Goal: Transaction & Acquisition: Obtain resource

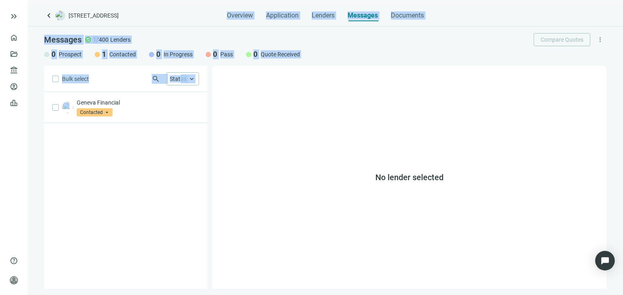
click at [302, 100] on div "No lender selected" at bounding box center [409, 177] width 395 height 223
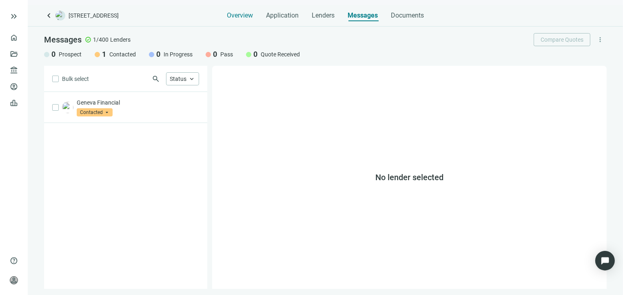
click at [243, 16] on span "Overview" at bounding box center [240, 15] width 26 height 8
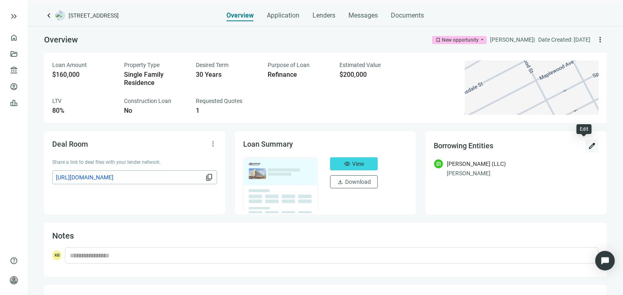
click at [588, 146] on span "edit" at bounding box center [592, 146] width 8 height 8
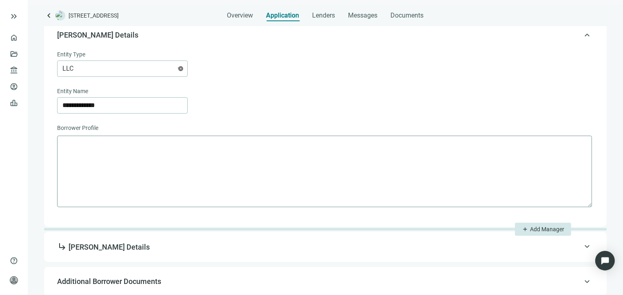
scroll to position [213, 0]
click at [180, 249] on span "subdirectory_arrow_right [PERSON_NAME] Details" at bounding box center [324, 245] width 535 height 11
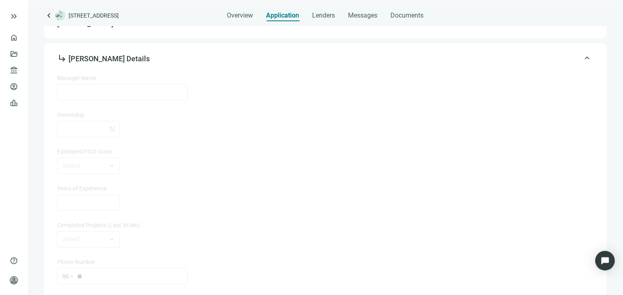
type input "**********"
type input "**"
type input "*"
type input "**********"
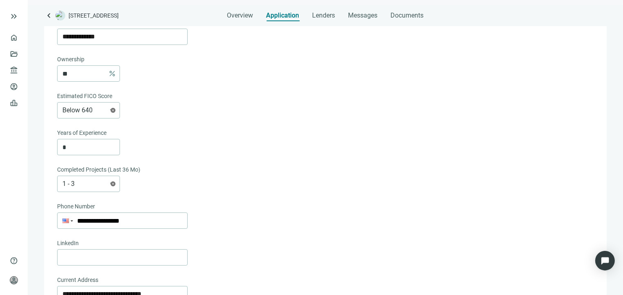
scroll to position [363, 0]
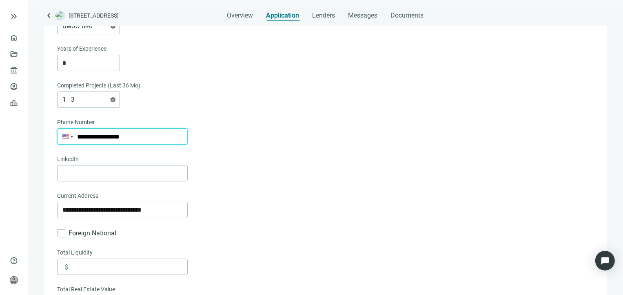
drag, startPoint x: 142, startPoint y: 133, endPoint x: 79, endPoint y: 133, distance: 62.9
click at [79, 133] on input "**********" at bounding box center [123, 137] width 130 height 16
click at [103, 138] on input "**********" at bounding box center [123, 137] width 130 height 16
drag, startPoint x: 89, startPoint y: 136, endPoint x: 139, endPoint y: 134, distance: 49.8
click at [139, 134] on input "**********" at bounding box center [123, 137] width 130 height 16
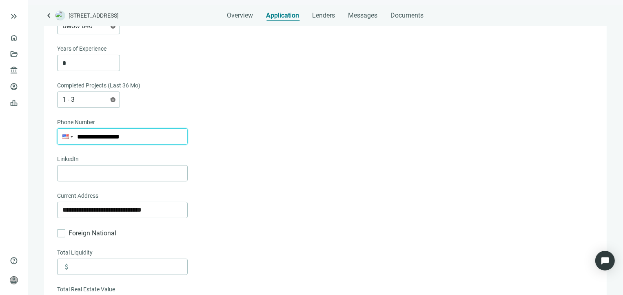
type input "**"
paste input "**********"
click at [81, 135] on input "**********" at bounding box center [123, 137] width 130 height 16
type input "**********"
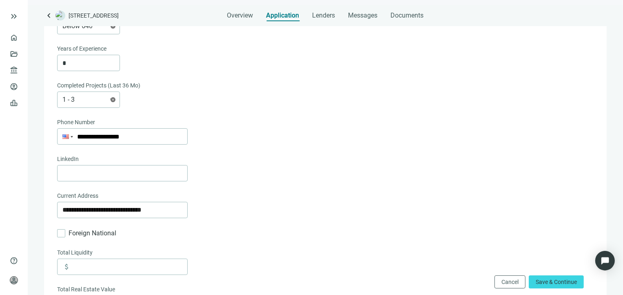
click at [261, 176] on div at bounding box center [324, 173] width 535 height 16
click at [555, 281] on span "Save & Continue" at bounding box center [556, 281] width 41 height 7
click at [125, 212] on input "**********" at bounding box center [122, 210] width 120 height 16
type input "**********"
click at [543, 281] on span "Save & Continue" at bounding box center [556, 281] width 41 height 7
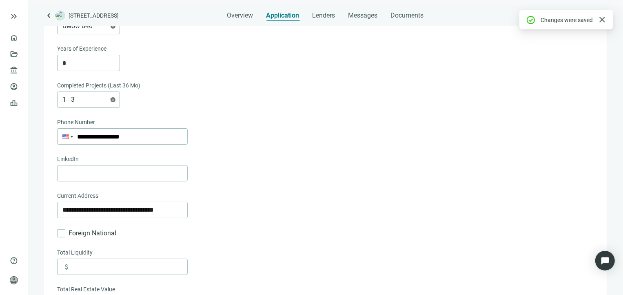
scroll to position [200, 0]
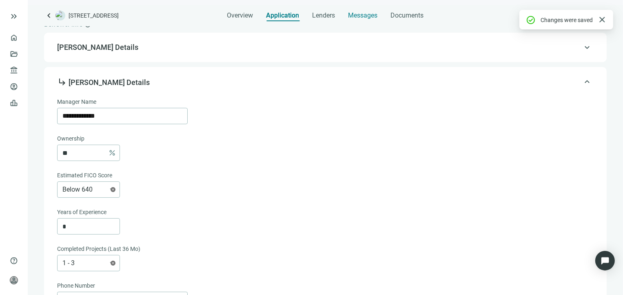
click at [366, 17] on span "Messages" at bounding box center [363, 15] width 29 height 8
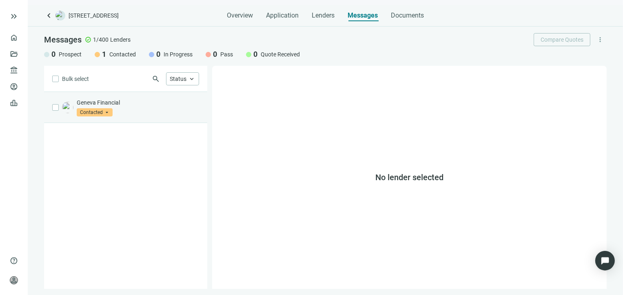
click at [137, 105] on p "Geneva Financial" at bounding box center [138, 102] width 122 height 8
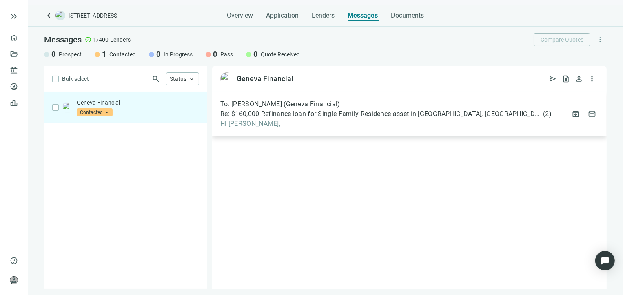
click at [310, 120] on span "Hi [PERSON_NAME]," at bounding box center [385, 124] width 331 height 8
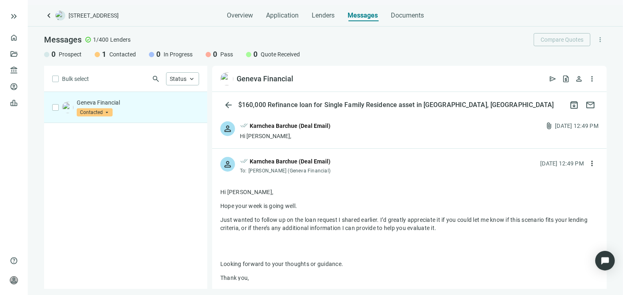
click at [294, 132] on div "Hi [PERSON_NAME]," at bounding box center [285, 136] width 91 height 8
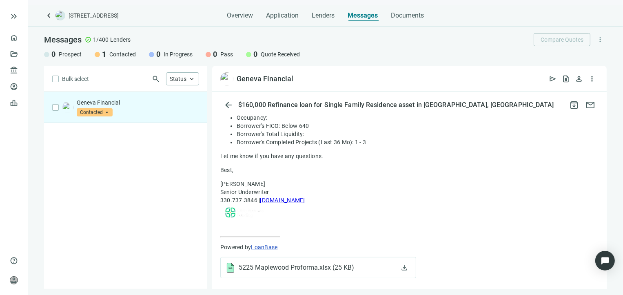
scroll to position [191, 0]
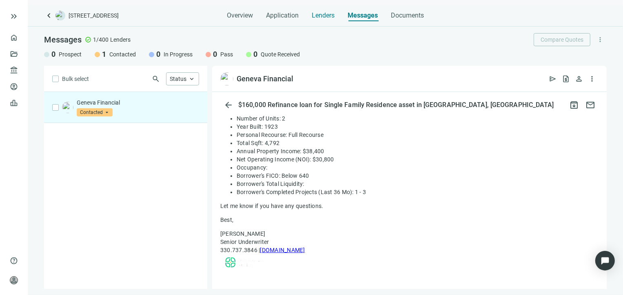
click at [315, 17] on span "Lenders" at bounding box center [323, 15] width 23 height 8
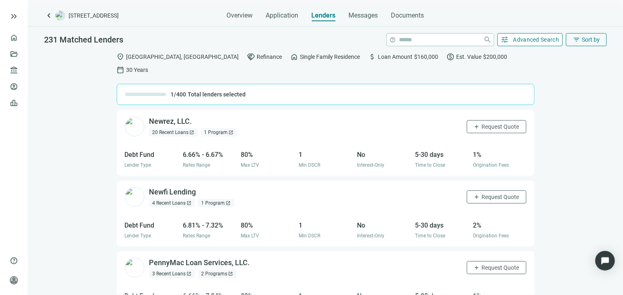
click at [513, 43] on span "Advanced Search" at bounding box center [536, 39] width 46 height 7
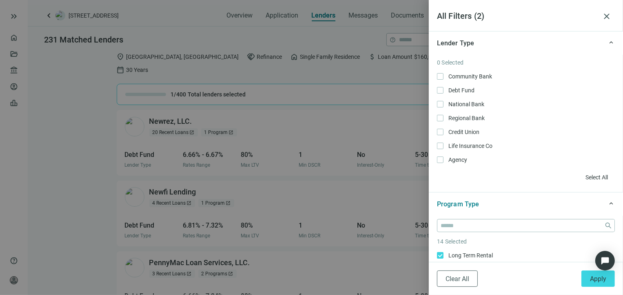
scroll to position [163, 0]
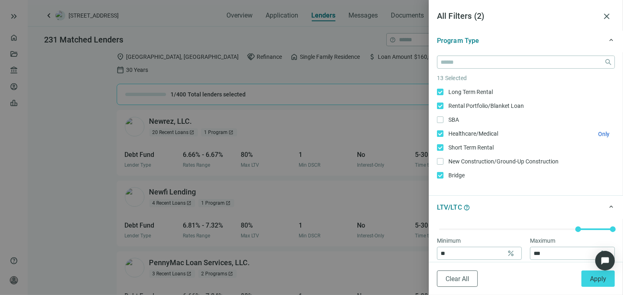
click at [444, 133] on span "Healthcare/Medical Only" at bounding box center [473, 133] width 58 height 9
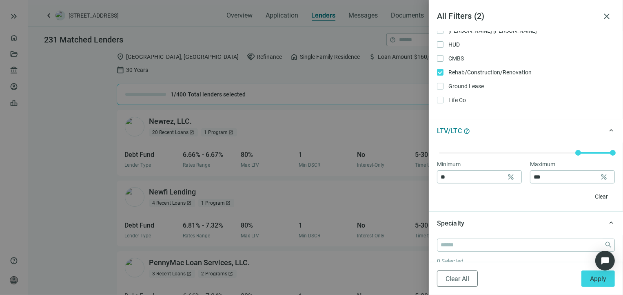
scroll to position [286, 0]
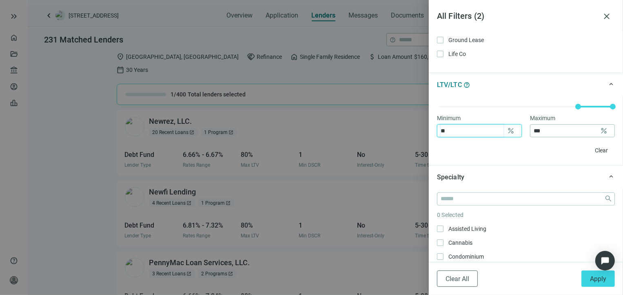
click at [468, 129] on input "**" at bounding box center [472, 130] width 63 height 12
click at [469, 129] on input "**" at bounding box center [472, 130] width 63 height 12
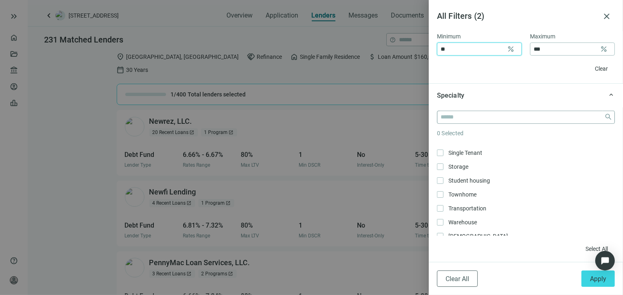
type input "**"
click at [466, 119] on input "search" at bounding box center [521, 117] width 160 height 12
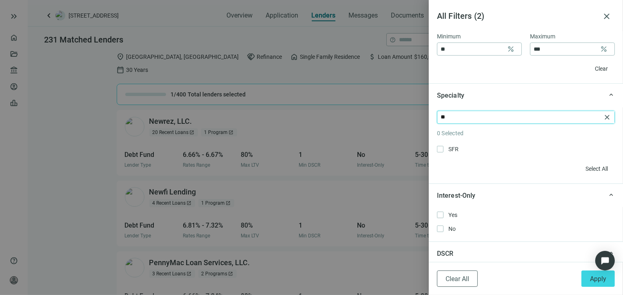
scroll to position [0, 0]
type input "***"
click at [452, 147] on span "SFR Only" at bounding box center [453, 148] width 18 height 9
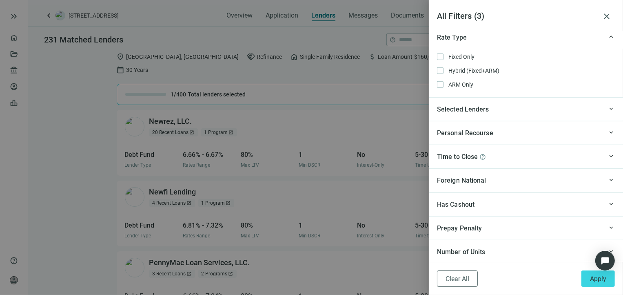
scroll to position [649, 0]
click at [473, 157] on span "Time to Close" at bounding box center [457, 156] width 41 height 8
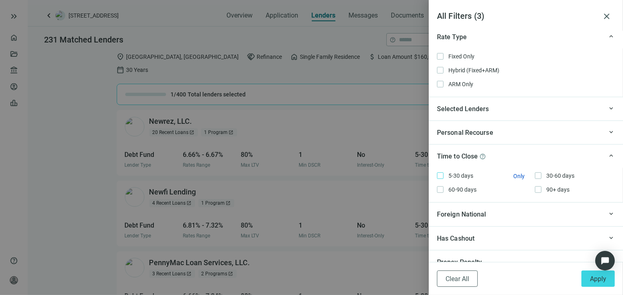
click at [444, 177] on span "5-30 days Only" at bounding box center [460, 175] width 33 height 9
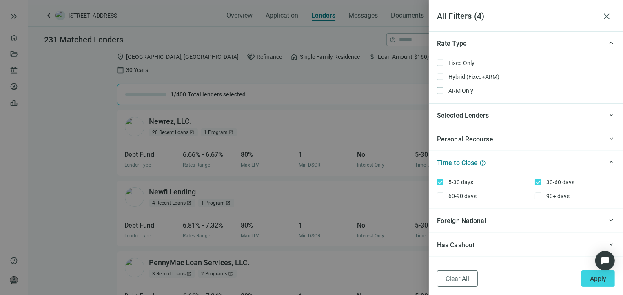
scroll to position [683, 0]
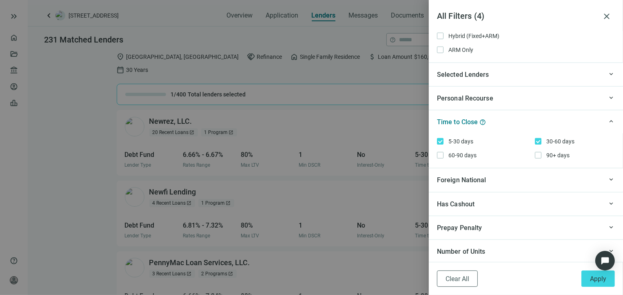
click at [491, 203] on div "Has Cashout" at bounding box center [520, 204] width 166 height 10
click at [444, 236] on span "Yes" at bounding box center [452, 237] width 16 height 9
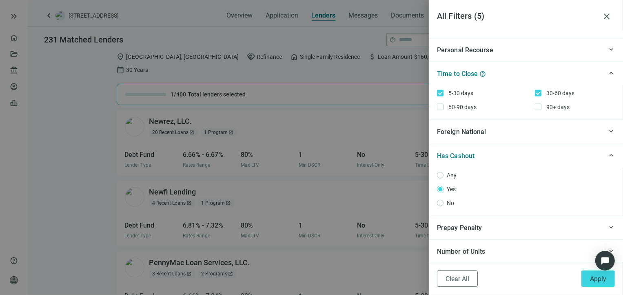
click at [500, 231] on div "Prepay Penalty" at bounding box center [520, 227] width 166 height 10
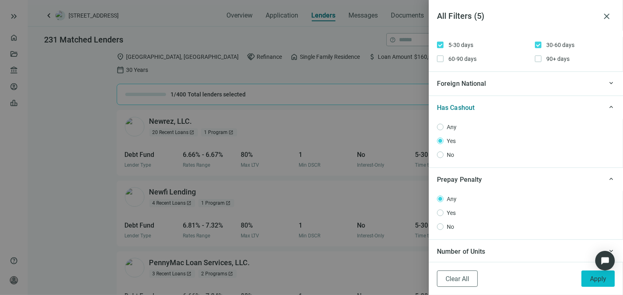
click at [585, 278] on button "Apply" at bounding box center [598, 278] width 33 height 16
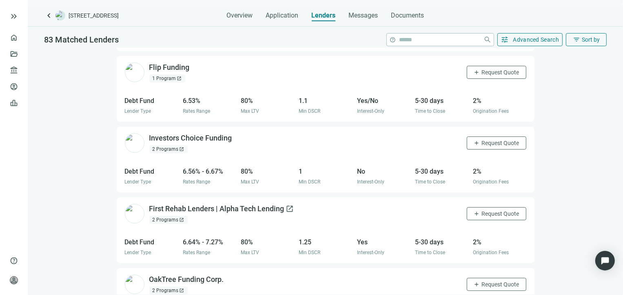
scroll to position [380, 0]
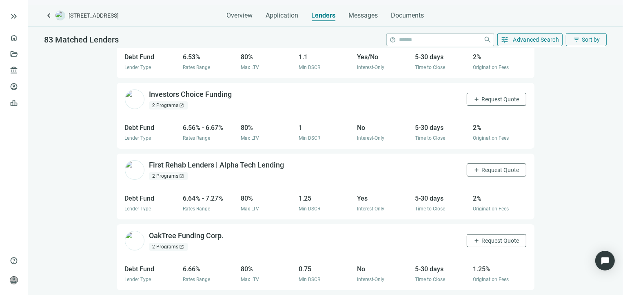
click at [180, 173] on span "open_in_new" at bounding box center [182, 175] width 5 height 5
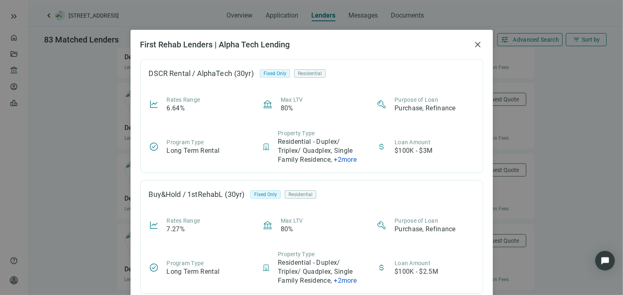
scroll to position [0, 0]
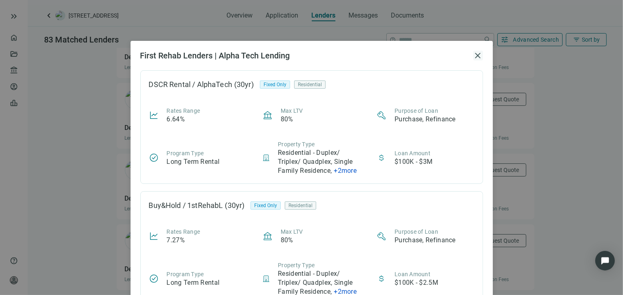
click at [473, 54] on span "close" at bounding box center [478, 56] width 10 height 10
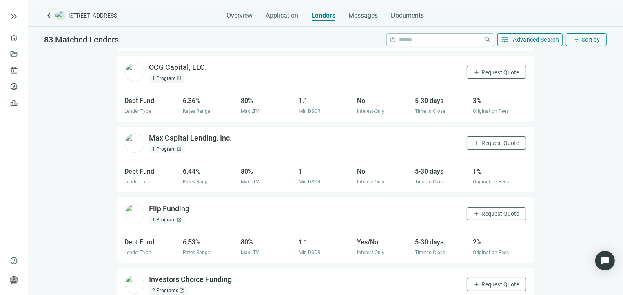
scroll to position [176, 0]
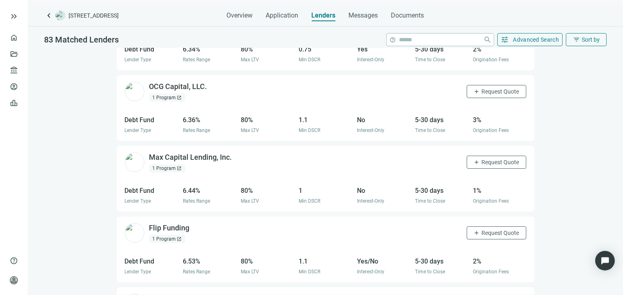
click at [181, 164] on div "1 Program open_in_new" at bounding box center [167, 168] width 36 height 8
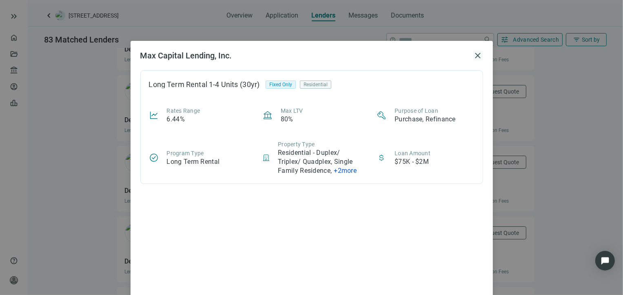
click at [473, 54] on span "close" at bounding box center [478, 56] width 10 height 10
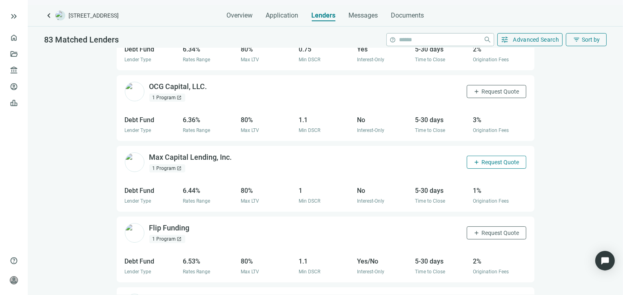
click at [484, 159] on span "Request Quote" at bounding box center [501, 162] width 38 height 7
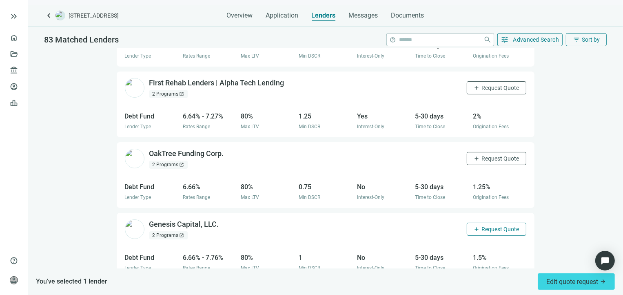
scroll to position [502, 0]
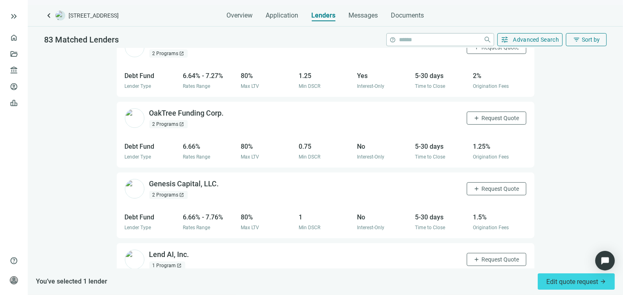
click at [184, 120] on div "2 Programs open_in_new" at bounding box center [168, 124] width 38 height 8
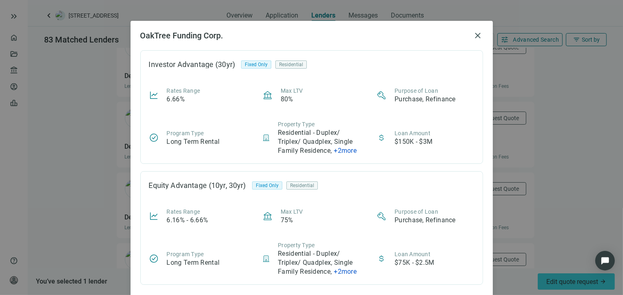
scroll to position [31, 0]
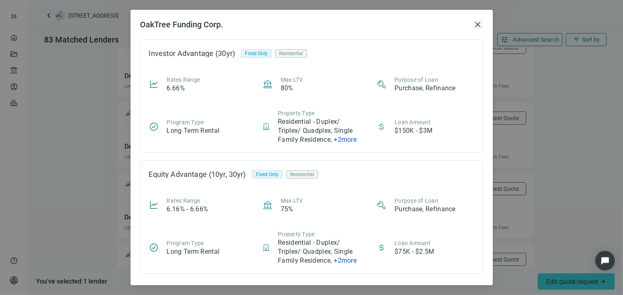
click at [473, 24] on span "close" at bounding box center [478, 25] width 10 height 10
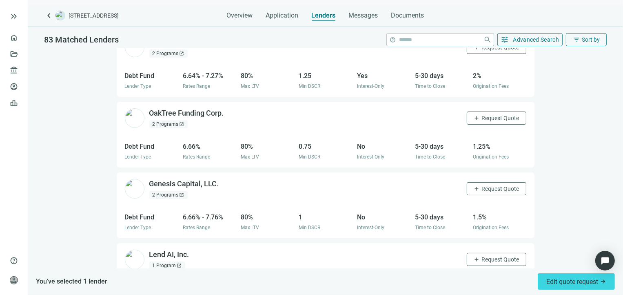
scroll to position [0, 0]
click at [483, 115] on span "Request Quote" at bounding box center [501, 118] width 38 height 7
click at [181, 192] on span "open_in_new" at bounding box center [182, 194] width 5 height 5
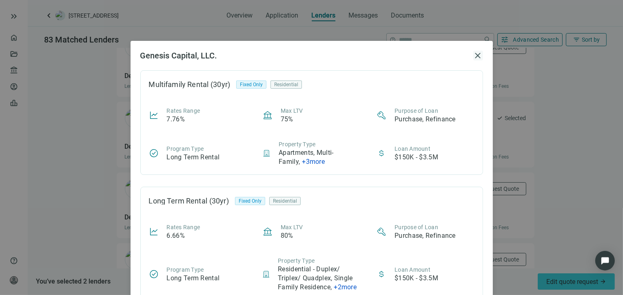
click at [478, 53] on span "close" at bounding box center [478, 56] width 10 height 10
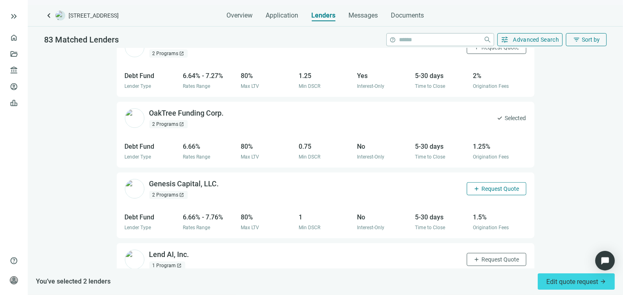
click at [489, 185] on span "Request Quote" at bounding box center [501, 188] width 38 height 7
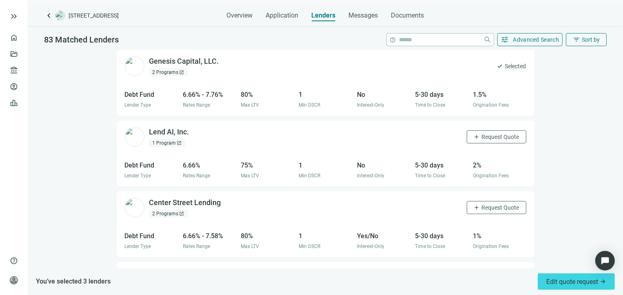
scroll to position [666, 0]
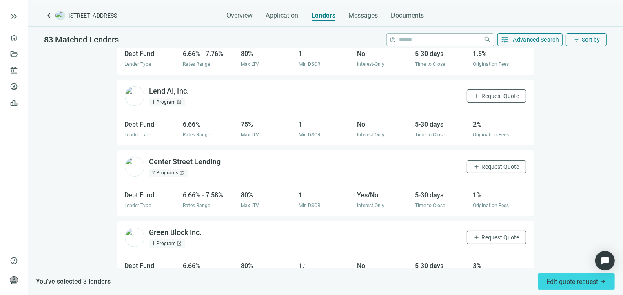
click at [183, 169] on div "2 Programs open_in_new" at bounding box center [168, 173] width 38 height 8
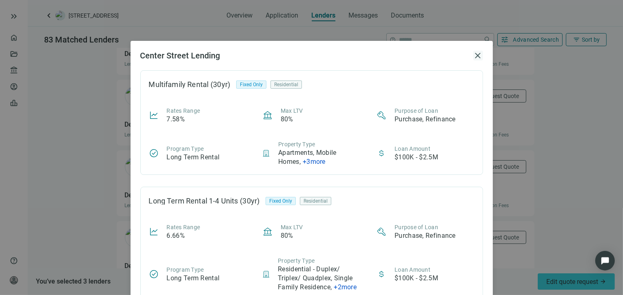
click at [475, 57] on span "close" at bounding box center [478, 56] width 10 height 10
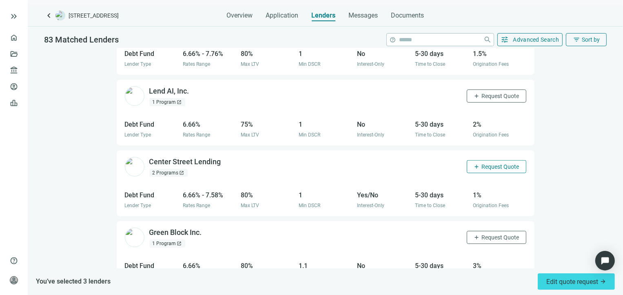
click at [482, 163] on span "Request Quote" at bounding box center [501, 166] width 38 height 7
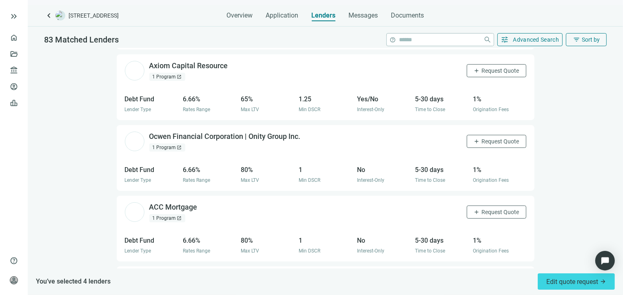
scroll to position [1074, 0]
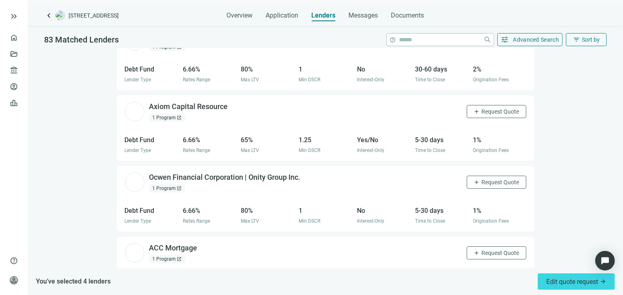
click at [179, 115] on span "open_in_new" at bounding box center [179, 117] width 5 height 5
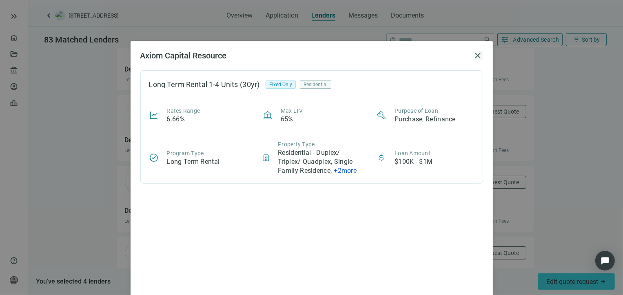
click at [478, 52] on span "close" at bounding box center [478, 56] width 10 height 10
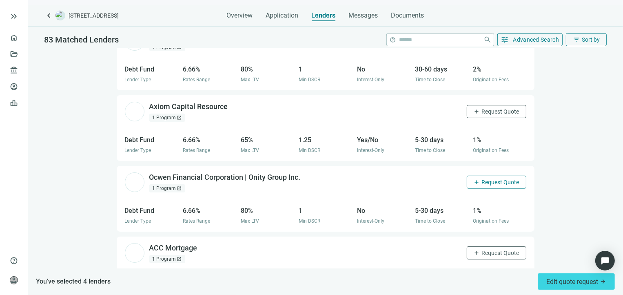
click at [495, 179] on span "Request Quote" at bounding box center [501, 182] width 38 height 7
click at [178, 186] on span "open_in_new" at bounding box center [179, 188] width 5 height 5
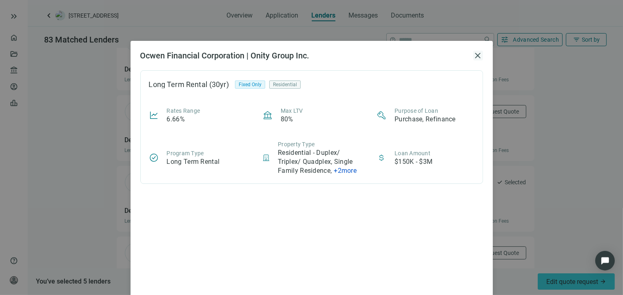
click at [473, 57] on span "close" at bounding box center [478, 56] width 10 height 10
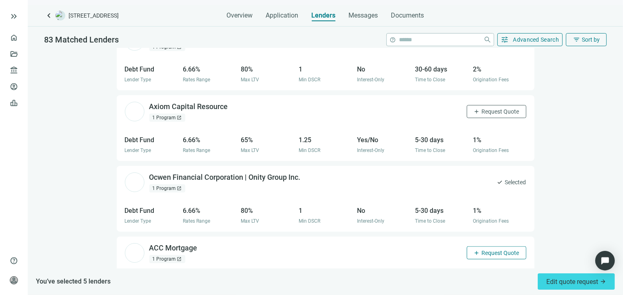
click at [482, 249] on span "Request Quote" at bounding box center [501, 252] width 38 height 7
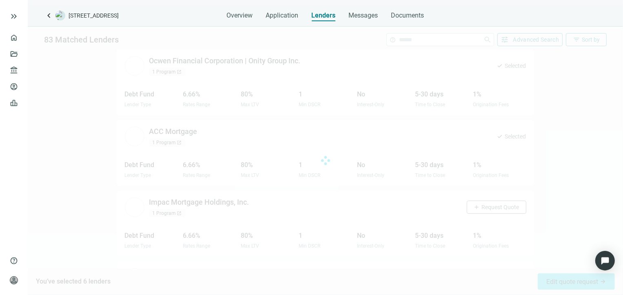
scroll to position [1234, 0]
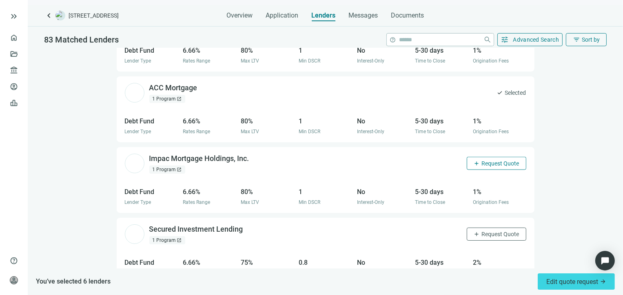
click at [486, 160] on span "Request Quote" at bounding box center [501, 163] width 38 height 7
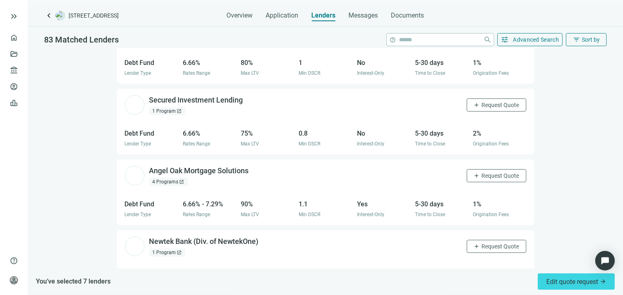
scroll to position [1397, 0]
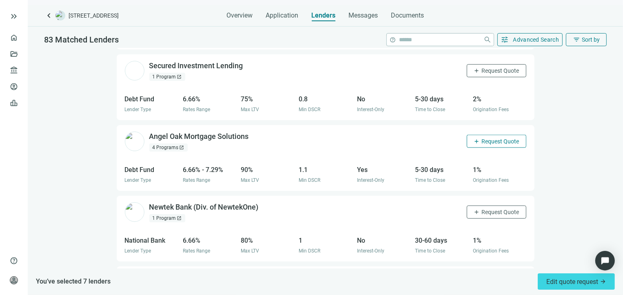
click at [485, 138] on span "Request Quote" at bounding box center [501, 141] width 38 height 7
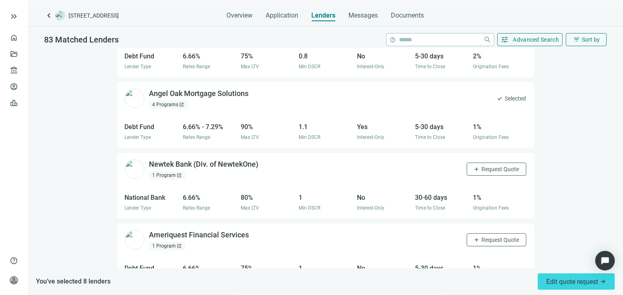
scroll to position [1479, 0]
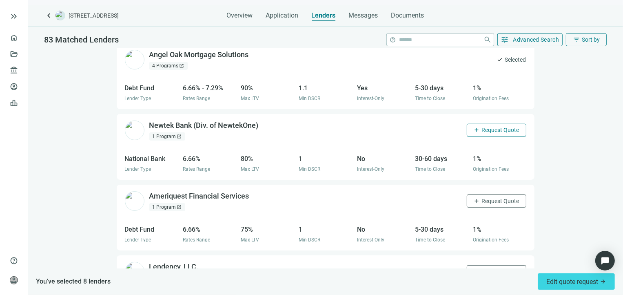
click at [482, 127] on span "Request Quote" at bounding box center [501, 130] width 38 height 7
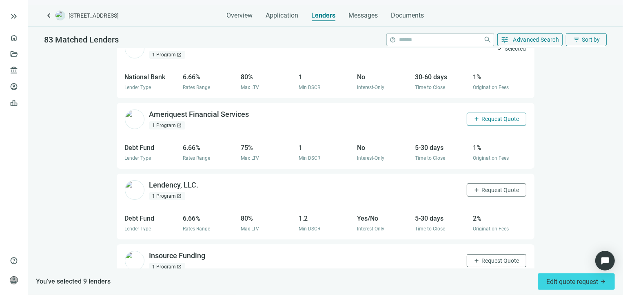
click at [488, 116] on span "Request Quote" at bounding box center [501, 119] width 38 height 7
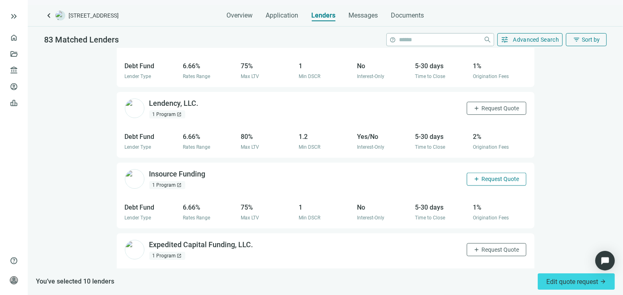
scroll to position [1683, 0]
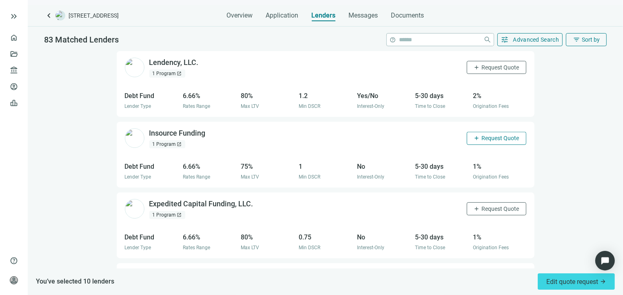
click at [482, 135] on span "Request Quote" at bounding box center [501, 138] width 38 height 7
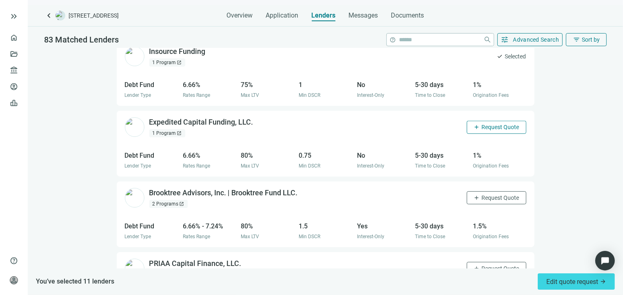
click at [482, 124] on span "Request Quote" at bounding box center [501, 127] width 38 height 7
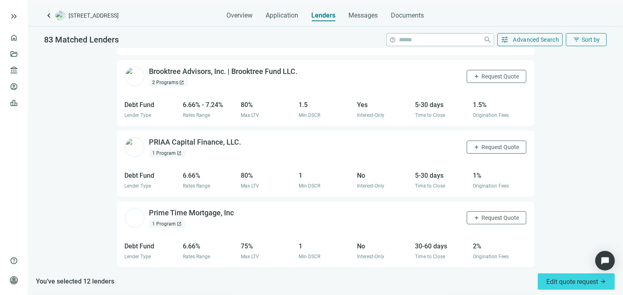
scroll to position [1887, 0]
click at [481, 139] on button "add Request Quote" at bounding box center [497, 145] width 60 height 13
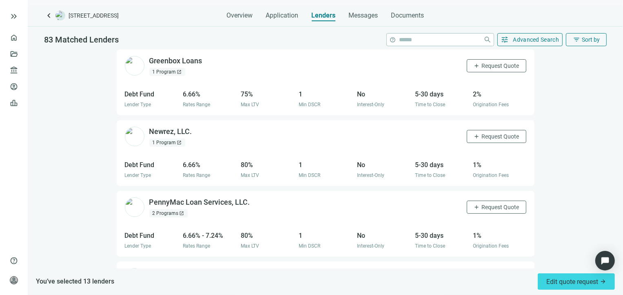
scroll to position [2143, 0]
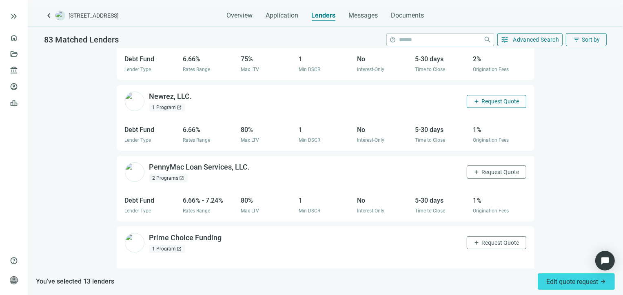
click at [482, 98] on span "Request Quote" at bounding box center [501, 101] width 38 height 7
click at [484, 169] on span "Request Quote" at bounding box center [501, 172] width 38 height 7
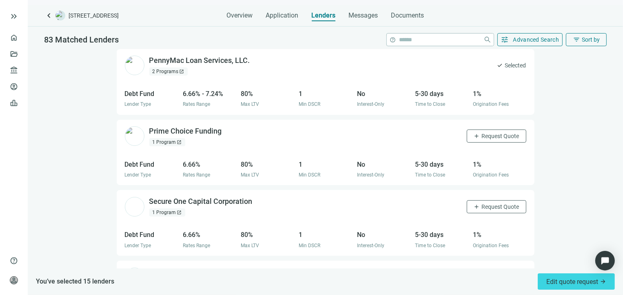
scroll to position [2266, 0]
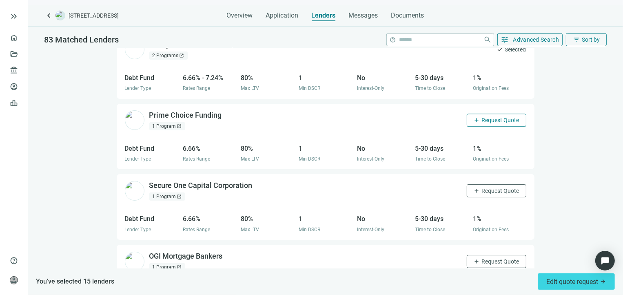
click at [482, 117] on span "Request Quote" at bounding box center [501, 120] width 38 height 7
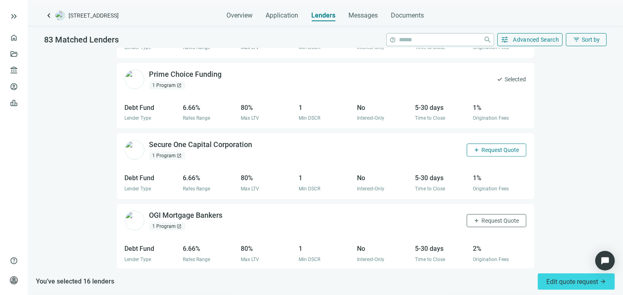
click at [473, 143] on button "add Request Quote" at bounding box center [497, 149] width 60 height 13
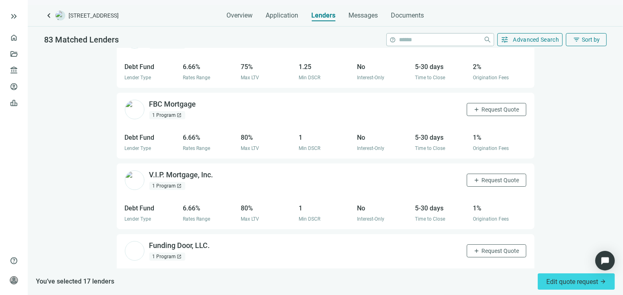
scroll to position [2644, 0]
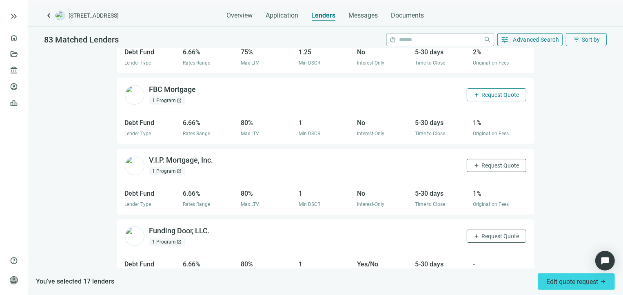
click at [482, 91] on span "Request Quote" at bounding box center [501, 94] width 38 height 7
click at [482, 162] on span "Request Quote" at bounding box center [501, 165] width 38 height 7
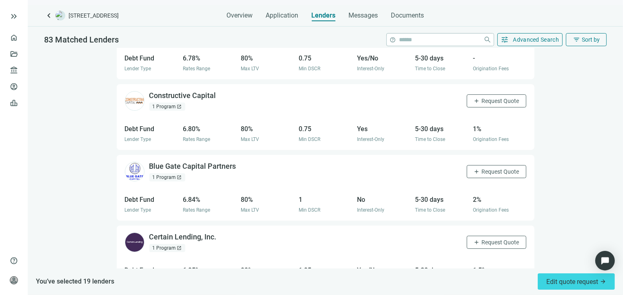
scroll to position [3798, 0]
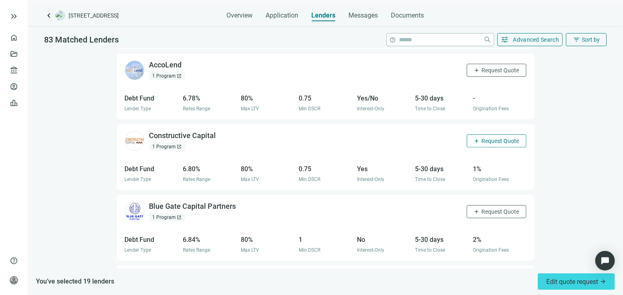
click at [482, 138] on span "Request Quote" at bounding box center [501, 141] width 38 height 7
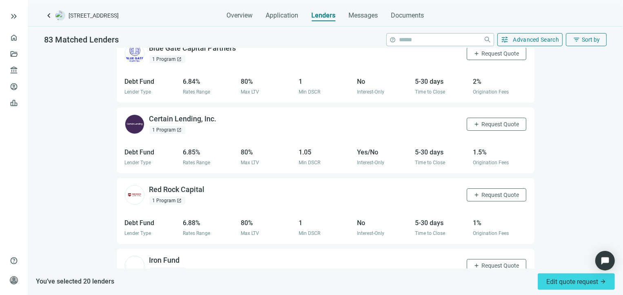
scroll to position [3961, 0]
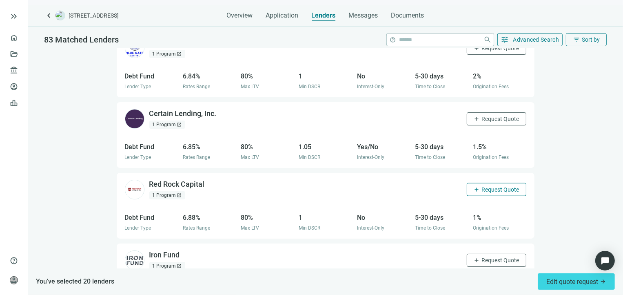
click at [482, 186] on span "Request Quote" at bounding box center [501, 189] width 38 height 7
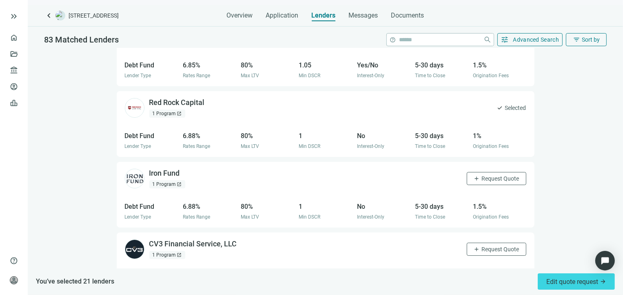
scroll to position [4165, 0]
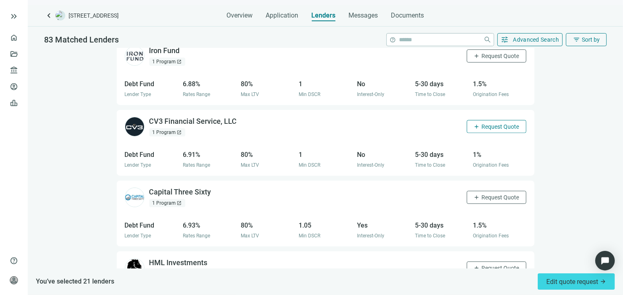
click at [475, 120] on button "add Request Quote" at bounding box center [497, 126] width 60 height 13
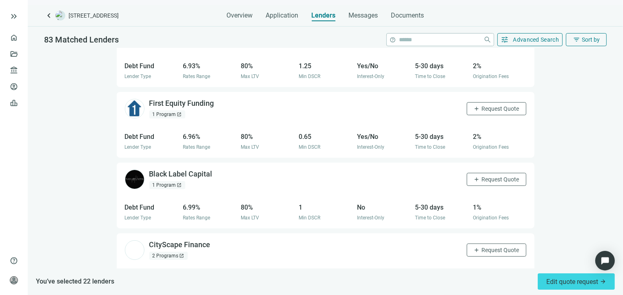
scroll to position [4410, 0]
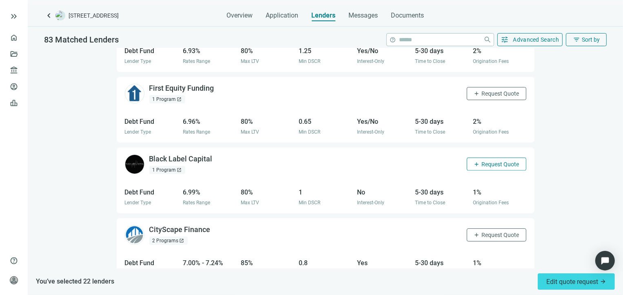
click at [483, 161] on span "Request Quote" at bounding box center [501, 164] width 38 height 7
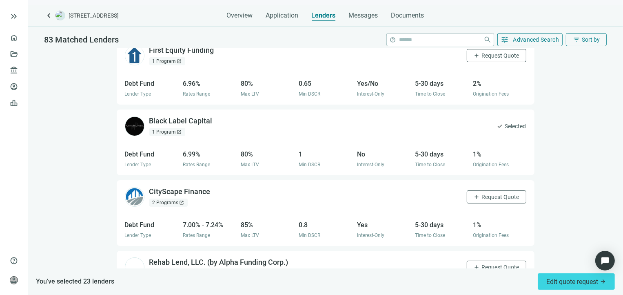
scroll to position [4492, 0]
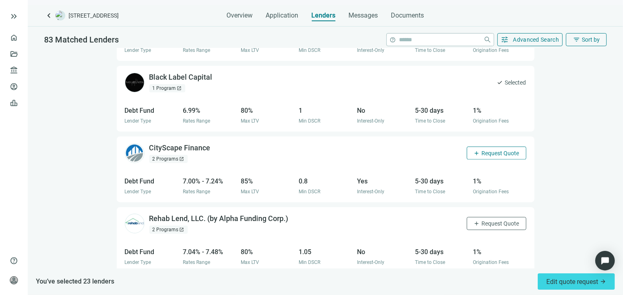
click at [479, 147] on button "add Request Quote" at bounding box center [497, 153] width 60 height 13
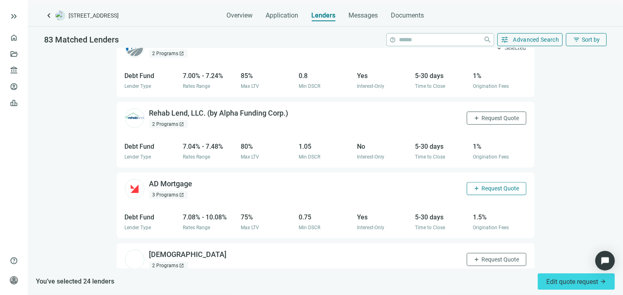
scroll to position [4614, 0]
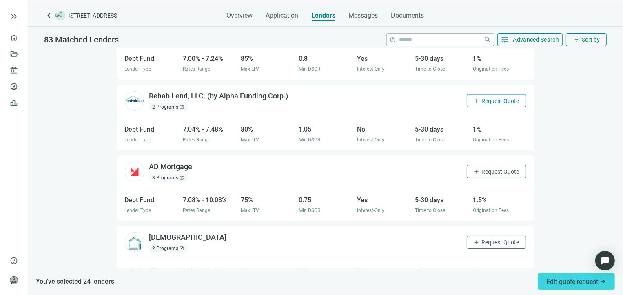
click at [482, 94] on button "add Request Quote" at bounding box center [497, 100] width 60 height 13
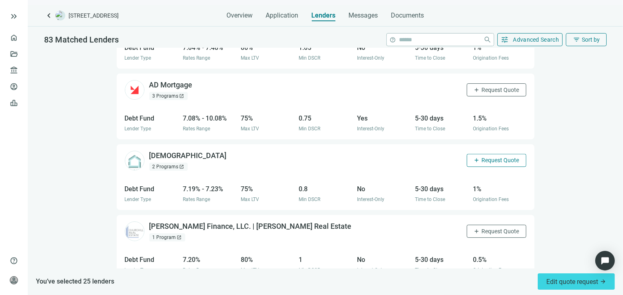
click at [482, 157] on span "Request Quote" at bounding box center [501, 160] width 38 height 7
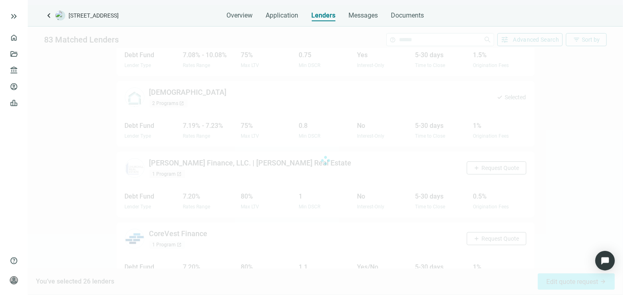
scroll to position [4760, 0]
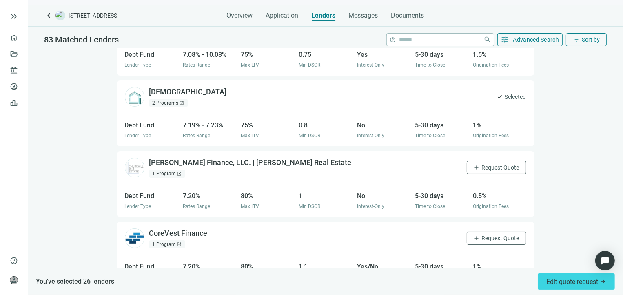
click at [179, 171] on span "open_in_new" at bounding box center [179, 173] width 5 height 5
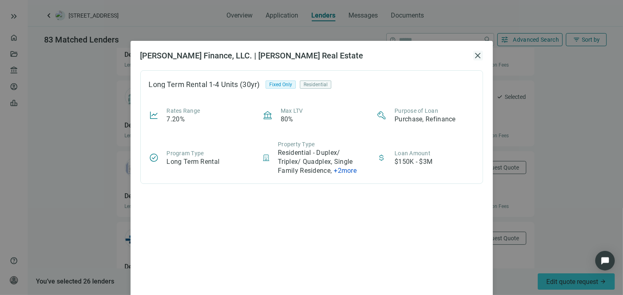
click at [474, 55] on span "close" at bounding box center [478, 56] width 10 height 10
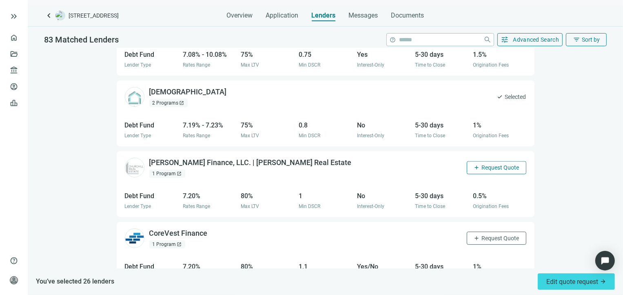
click at [489, 164] on span "Request Quote" at bounding box center [501, 167] width 38 height 7
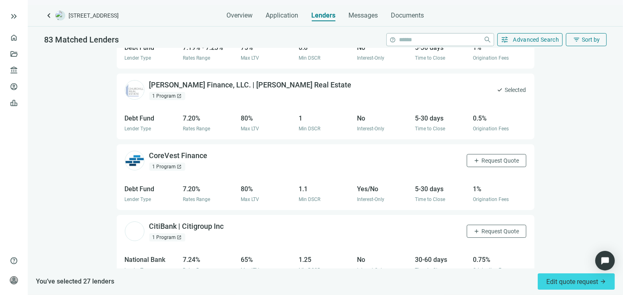
scroll to position [4841, 0]
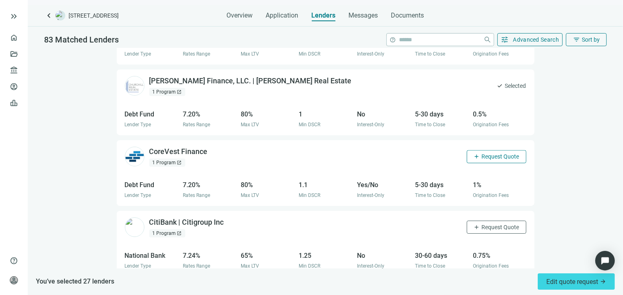
click at [492, 153] on span "Request Quote" at bounding box center [501, 156] width 38 height 7
click at [482, 224] on span "Request Quote" at bounding box center [501, 227] width 38 height 7
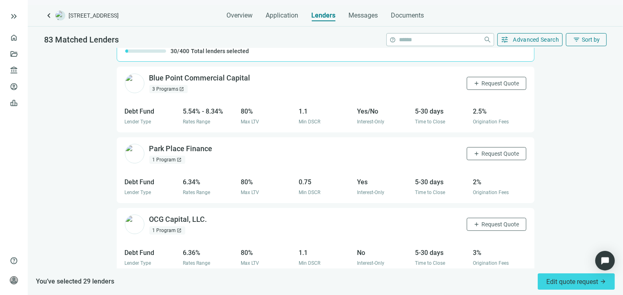
scroll to position [0, 0]
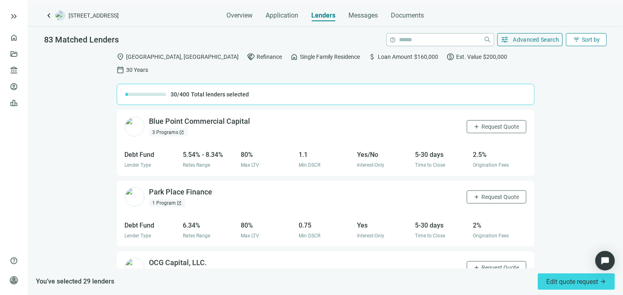
click at [585, 42] on span "Sort by" at bounding box center [591, 39] width 18 height 7
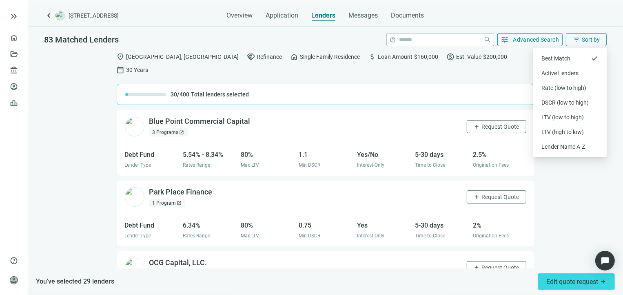
drag, startPoint x: 544, startPoint y: 180, endPoint x: 541, endPoint y: 134, distance: 45.8
click at [544, 180] on div "location_on [GEOGRAPHIC_DATA], [GEOGRAPHIC_DATA] handshake Refinance home Singl…" at bounding box center [325, 158] width 595 height 220
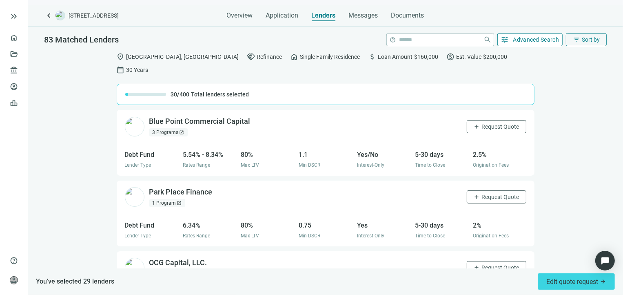
click at [525, 40] on span "Advanced Search" at bounding box center [536, 39] width 46 height 7
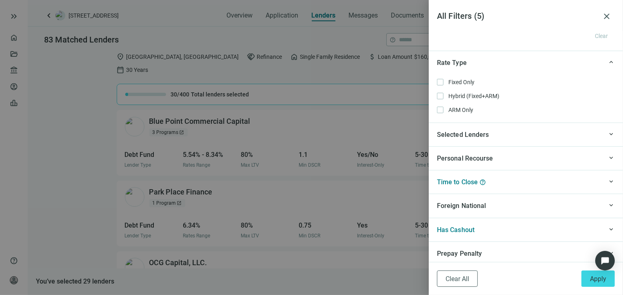
scroll to position [729, 0]
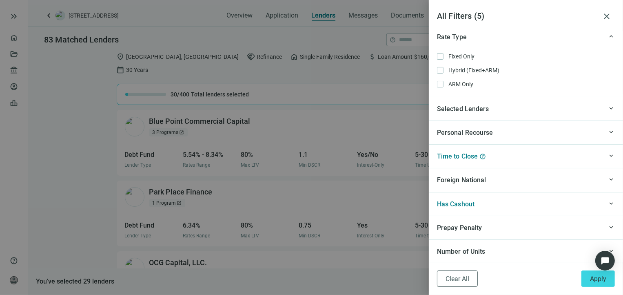
click at [488, 249] on div "Number of Units" at bounding box center [520, 251] width 166 height 10
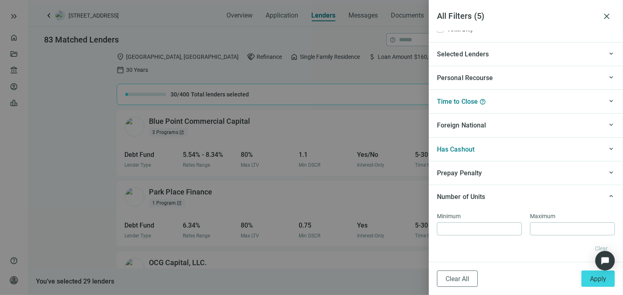
scroll to position [784, 0]
click at [482, 171] on div "Prepay Penalty" at bounding box center [520, 173] width 166 height 10
click at [483, 126] on span "Foreign National" at bounding box center [461, 125] width 49 height 8
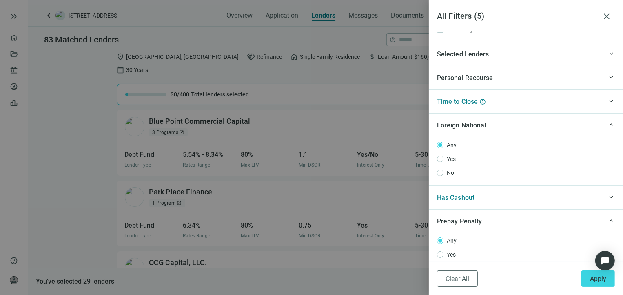
click at [523, 74] on div "Personal Recourse" at bounding box center [520, 78] width 166 height 10
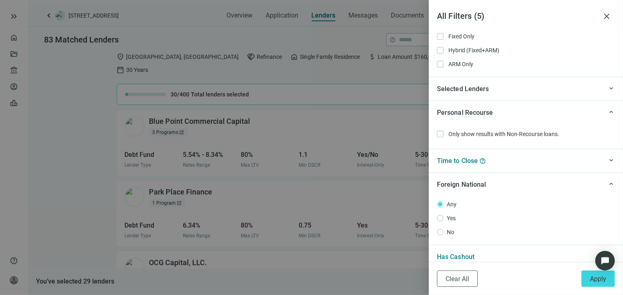
scroll to position [702, 0]
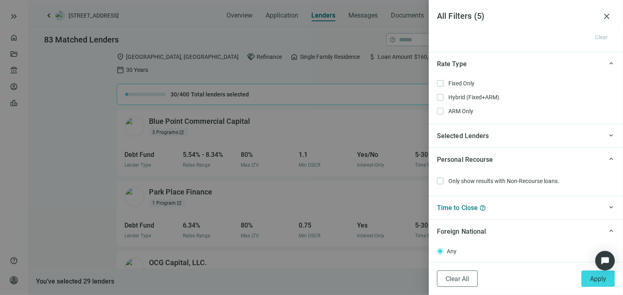
click at [518, 131] on div "Selected Lenders" at bounding box center [520, 136] width 166 height 10
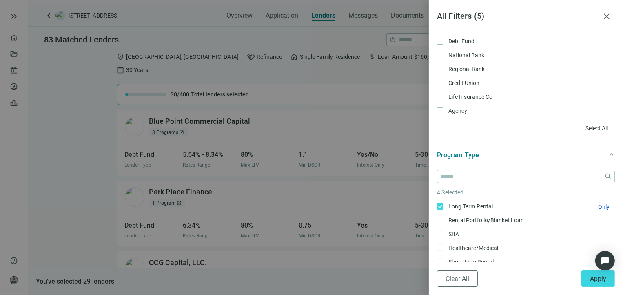
scroll to position [0, 0]
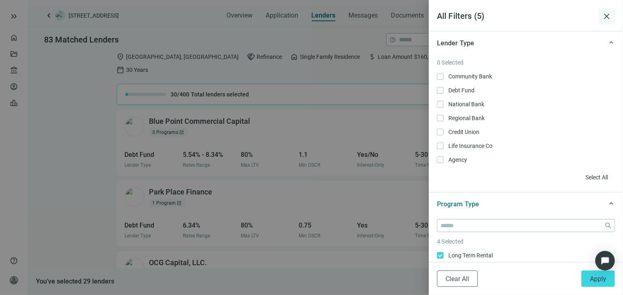
click at [607, 14] on span "close" at bounding box center [607, 16] width 10 height 10
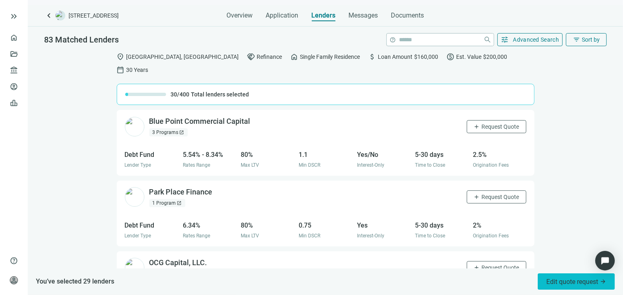
click at [574, 283] on span "Edit quote request arrow_forward" at bounding box center [576, 282] width 60 height 8
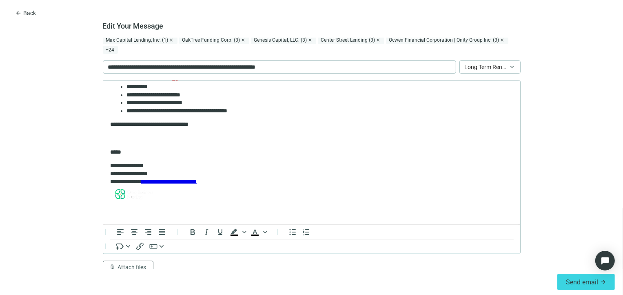
scroll to position [23, 0]
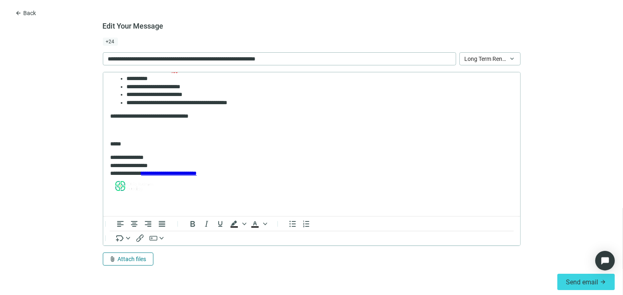
click at [135, 260] on span "Attach files" at bounding box center [132, 258] width 29 height 7
click at [147, 228] on span "Сhoose from deal documents" at bounding box center [143, 227] width 74 height 7
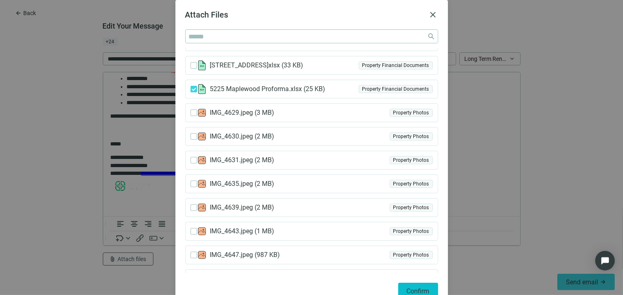
scroll to position [13, 0]
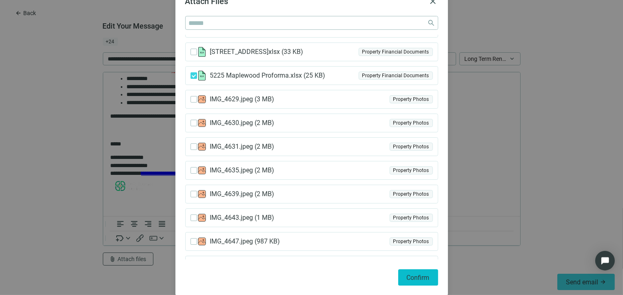
click at [410, 280] on span "Confirm" at bounding box center [418, 277] width 23 height 8
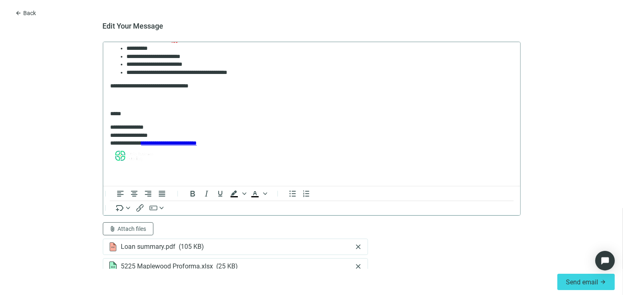
scroll to position [62, 0]
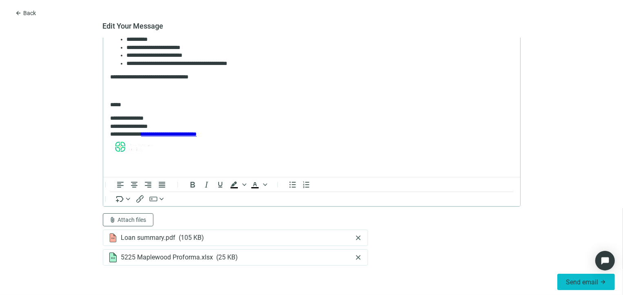
click at [574, 280] on span "Send email" at bounding box center [582, 282] width 32 height 8
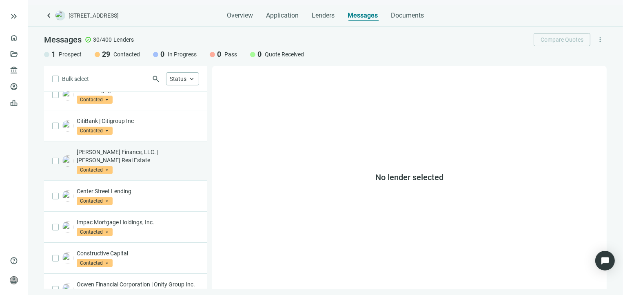
scroll to position [211, 0]
